Goal: Task Accomplishment & Management: Manage account settings

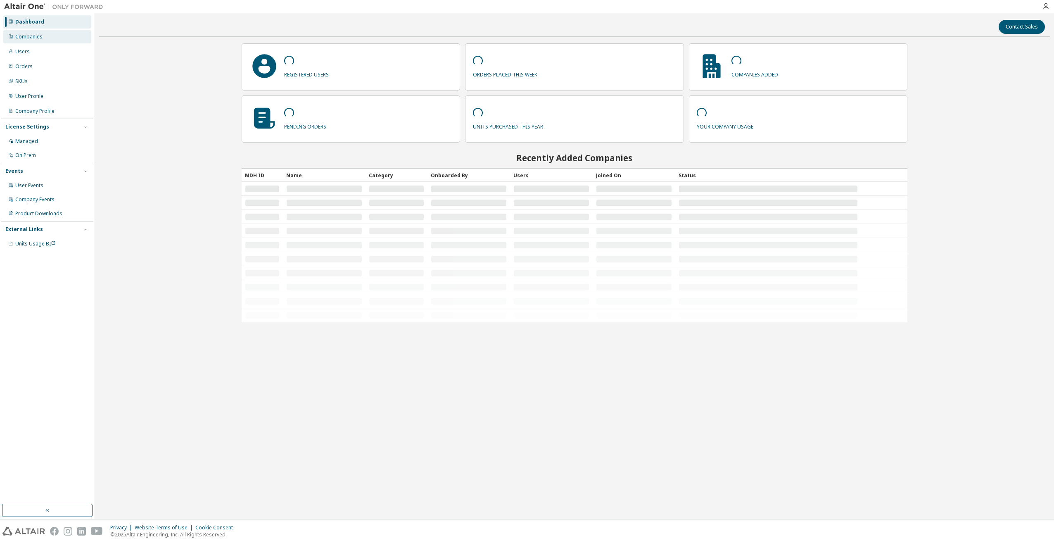
click at [24, 36] on div "Companies" at bounding box center [28, 36] width 27 height 7
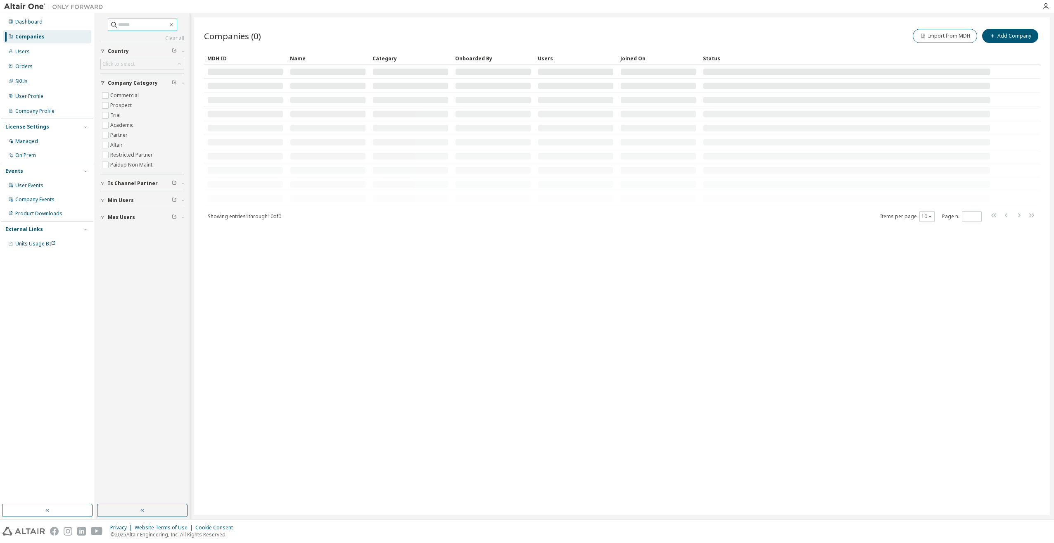
click at [127, 22] on input "text" at bounding box center [143, 25] width 50 height 8
type input "******"
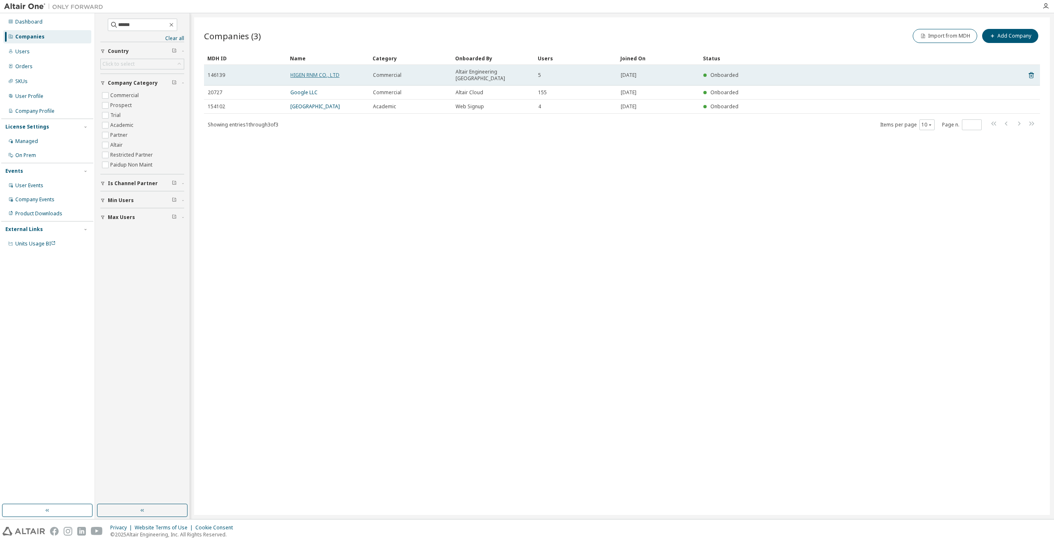
click at [306, 71] on link "HIGEN RNM CO., LTD" at bounding box center [314, 74] width 49 height 7
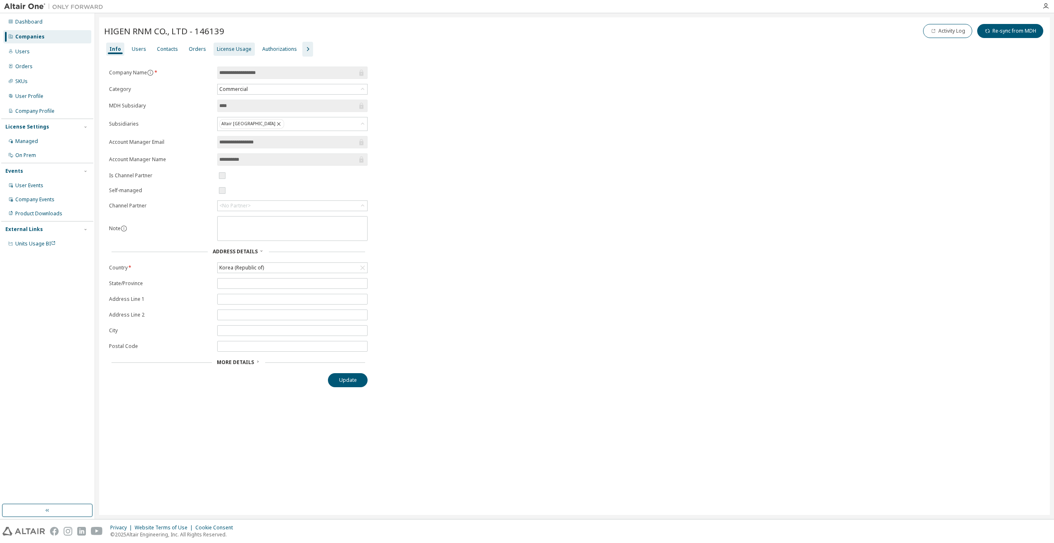
click at [224, 51] on div "License Usage" at bounding box center [234, 49] width 35 height 7
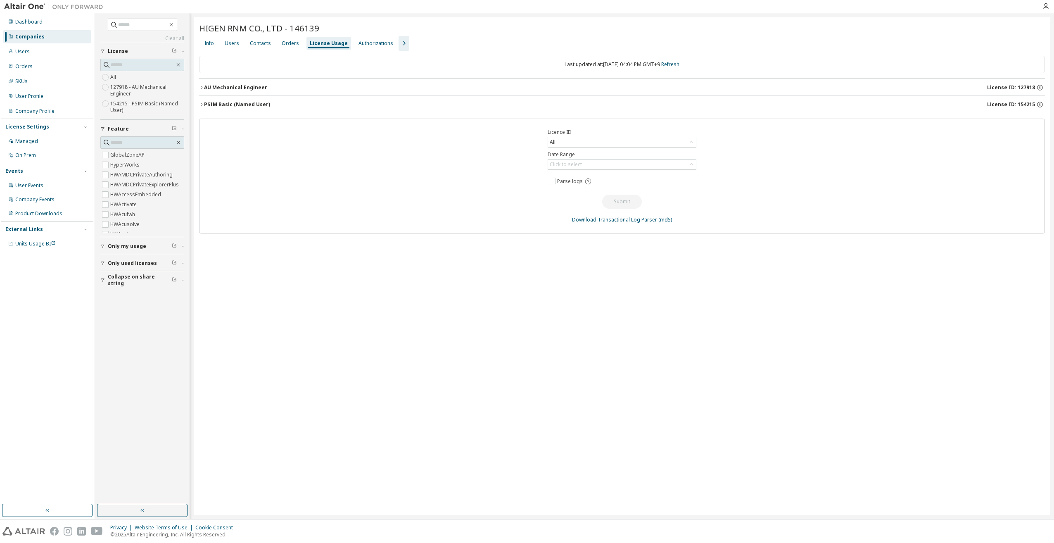
click at [241, 104] on div "PSIM Basic (Named User)" at bounding box center [237, 104] width 66 height 7
click at [403, 43] on div "Info Users Contacts Orders License Usage Authorizations" at bounding box center [622, 43] width 846 height 15
click at [400, 44] on icon "button" at bounding box center [404, 43] width 10 height 10
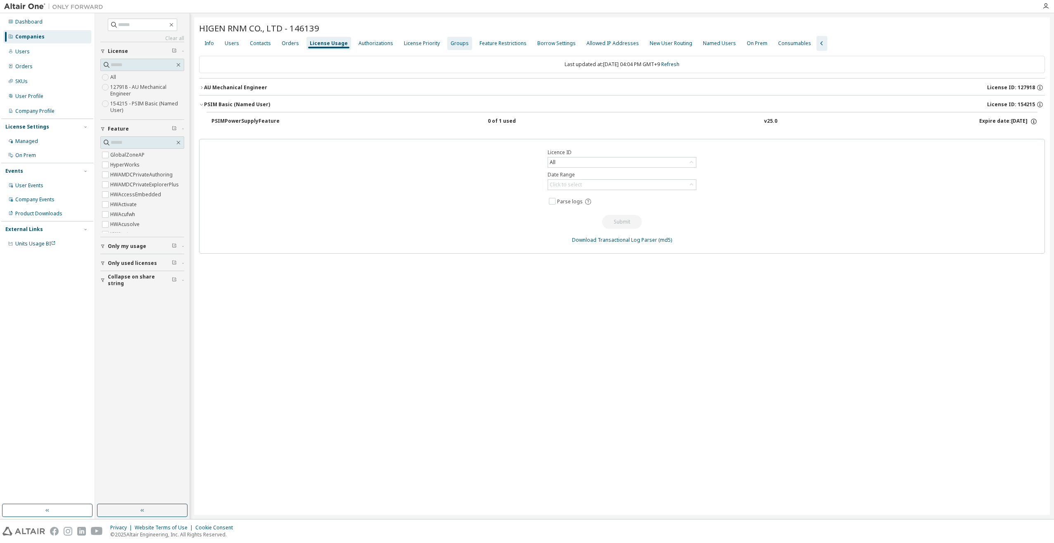
click at [453, 42] on div "Groups" at bounding box center [460, 43] width 18 height 7
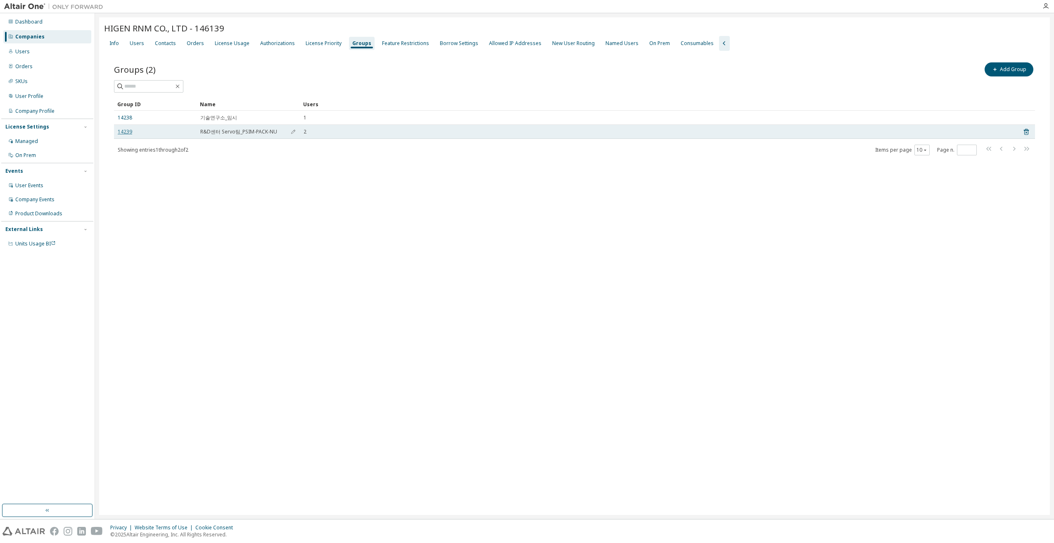
click at [123, 134] on link "14239" at bounding box center [125, 131] width 14 height 7
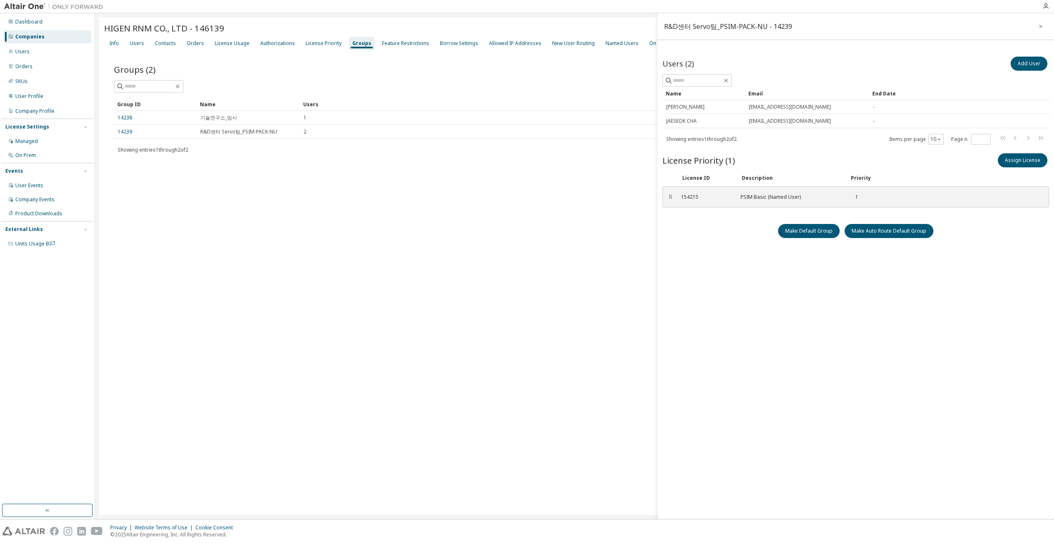
click at [524, 231] on div "HIGEN RNM CO., LTD - 146139 Clear Load Save Save As Field Operator Value Select…" at bounding box center [574, 265] width 951 height 497
click at [609, 44] on div "Named Users" at bounding box center [622, 43] width 33 height 7
